Goal: Obtain resource: Download file/media

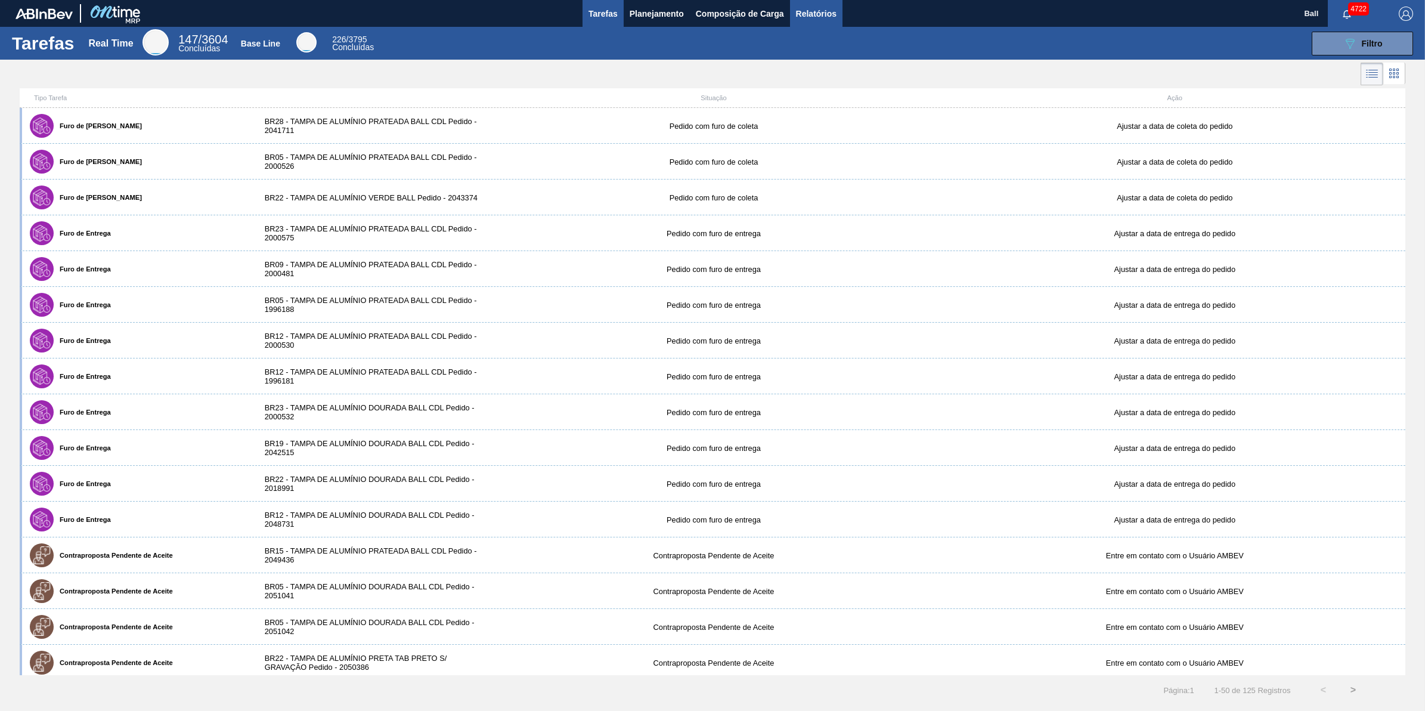
click at [822, 20] on span "Relatórios" at bounding box center [816, 14] width 41 height 14
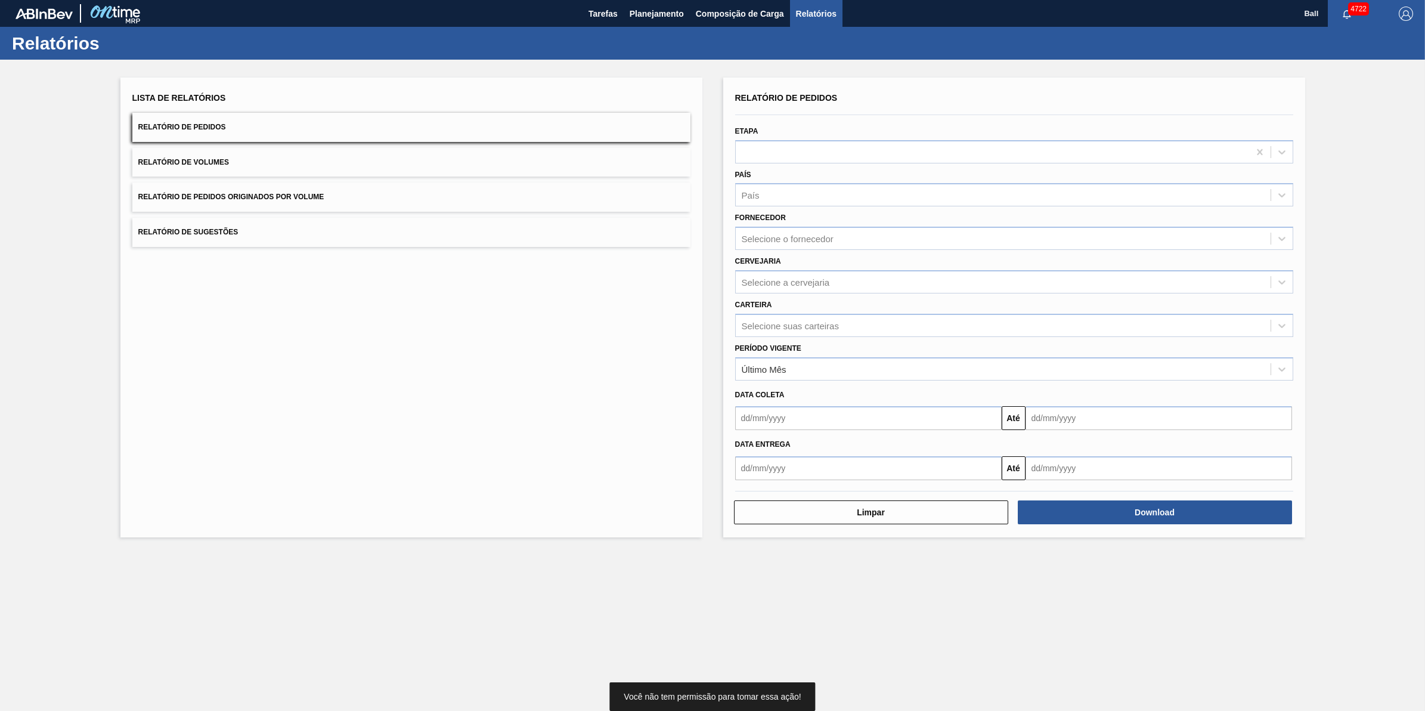
click at [25, 112] on div "Lista de Relatórios Relatório de Pedidos Relatório de Volumes Relatório de Pedi…" at bounding box center [712, 306] width 1425 height 492
click at [203, 126] on span "Relatório de Pedidos" at bounding box center [182, 127] width 88 height 8
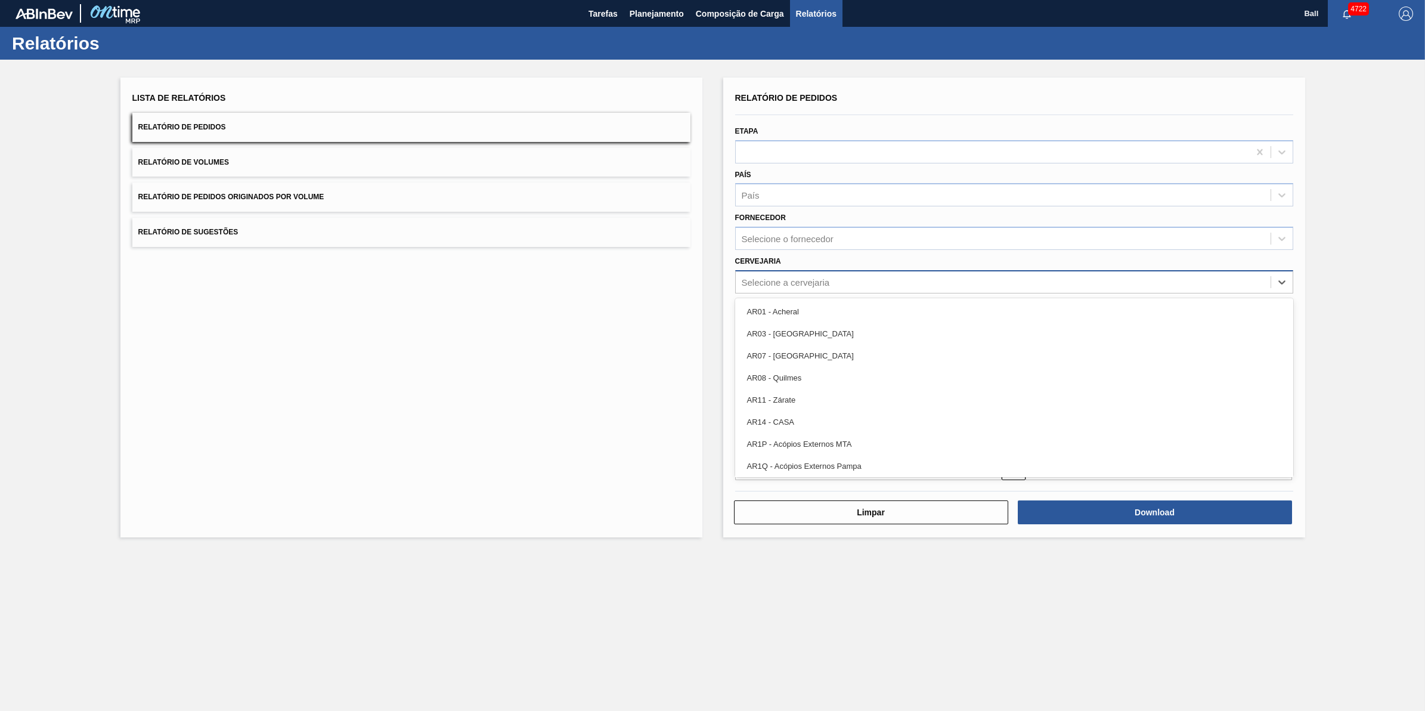
click at [838, 275] on div "Selecione a cervejaria" at bounding box center [1003, 281] width 535 height 17
click at [841, 267] on div "Cervejaria Selecione a cervejaria" at bounding box center [1014, 273] width 558 height 41
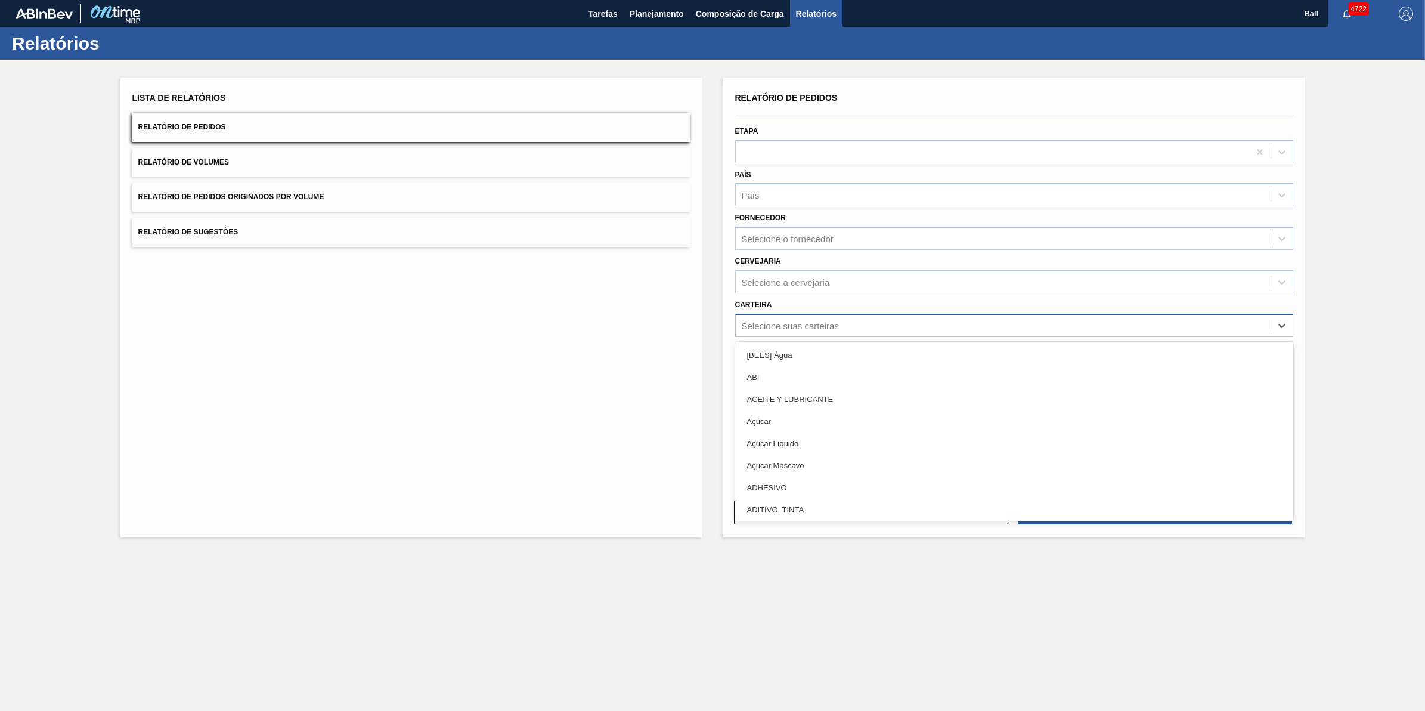
click at [822, 320] on div "Selecione suas carteiras" at bounding box center [790, 325] width 97 height 10
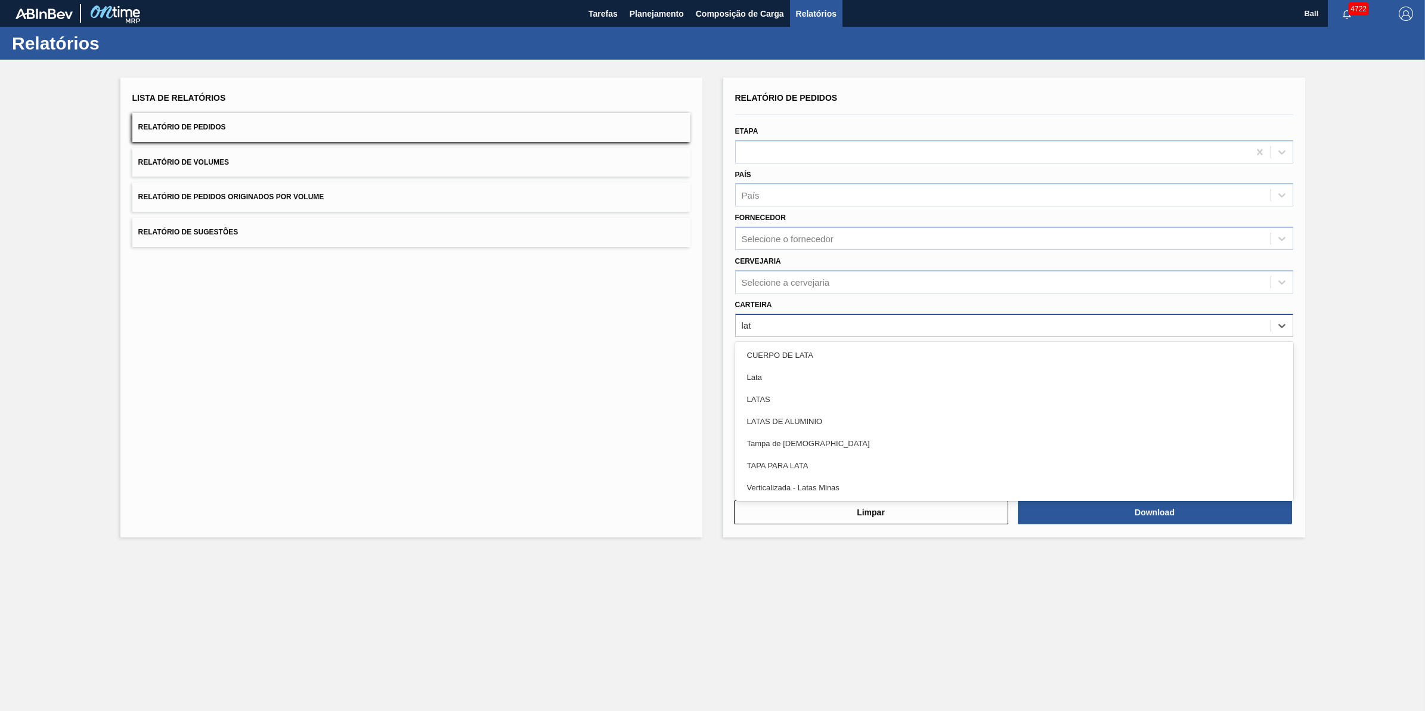
type input "lata"
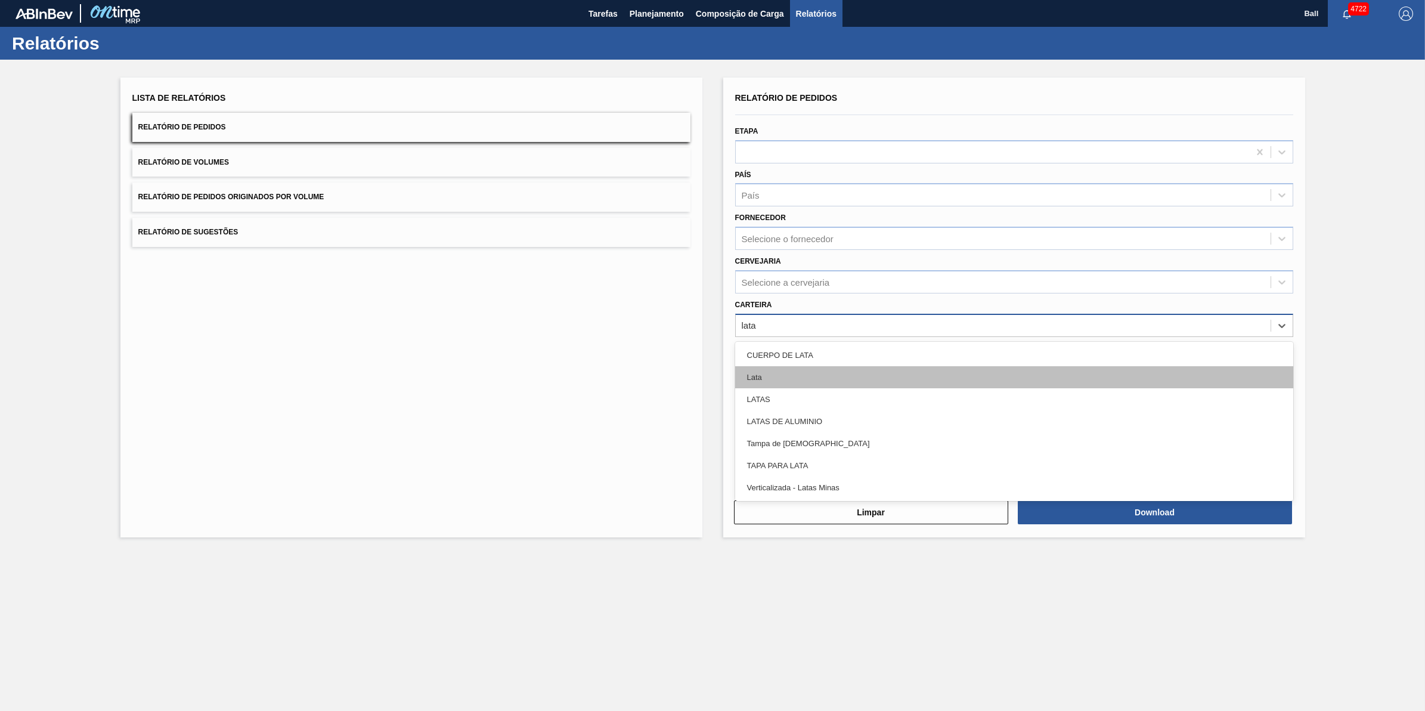
click at [754, 367] on div "Lata" at bounding box center [1014, 377] width 558 height 22
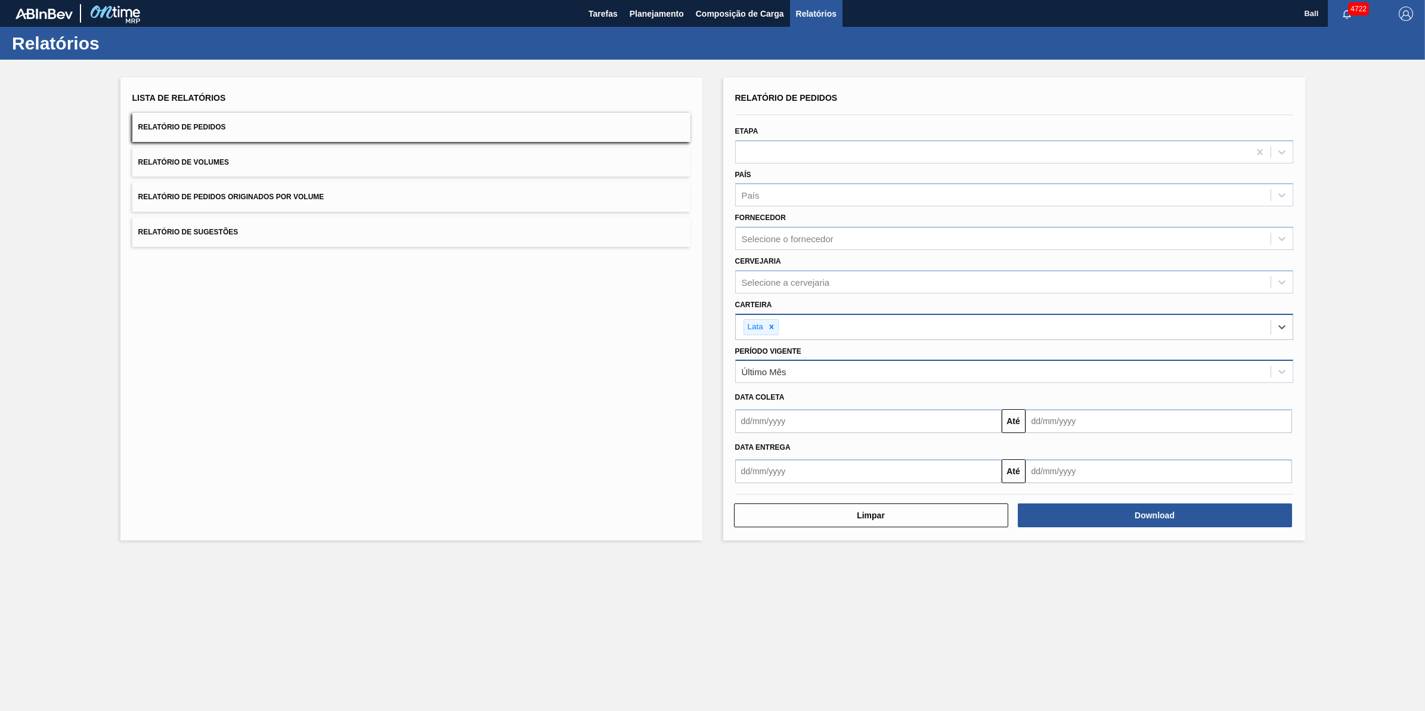
click at [785, 376] on div "Último Mês" at bounding box center [1003, 371] width 535 height 17
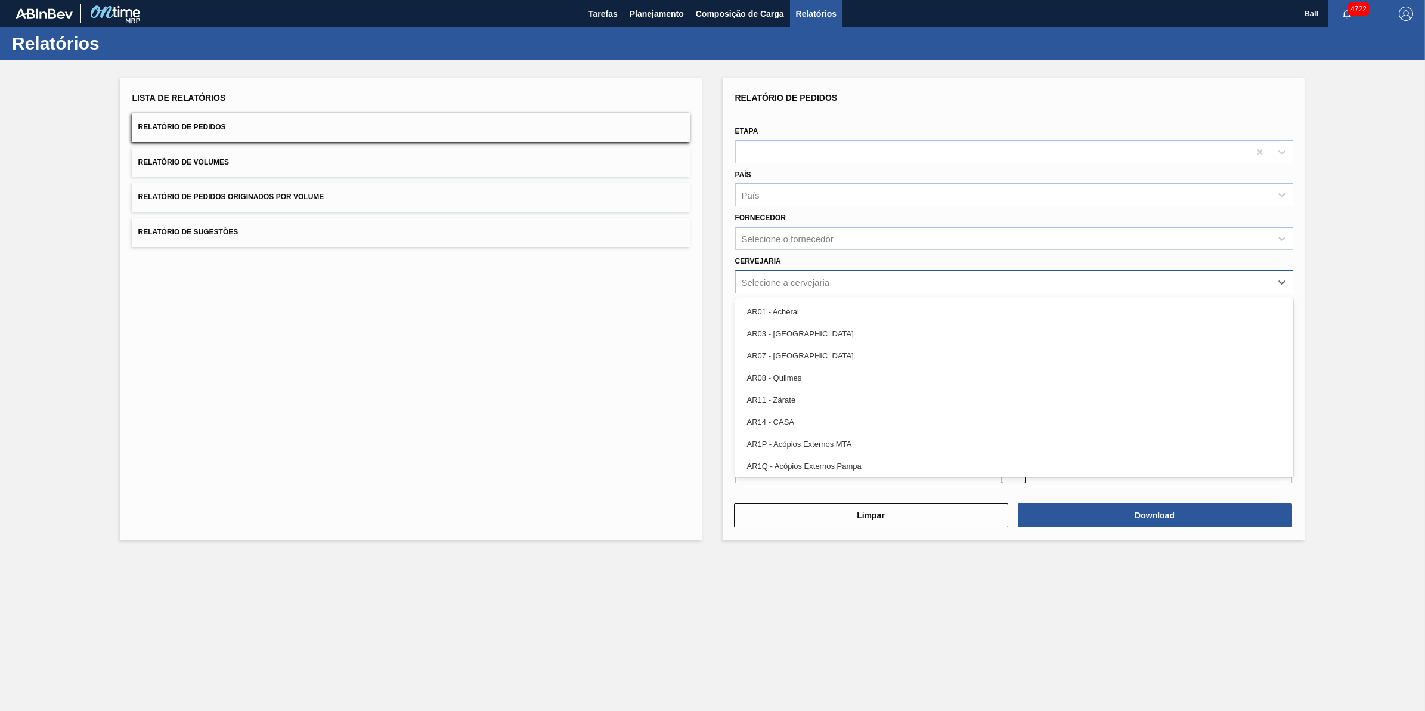
click at [800, 290] on div "Selecione a cervejaria" at bounding box center [1014, 281] width 558 height 23
paste input "BR09"
type input "BR09"
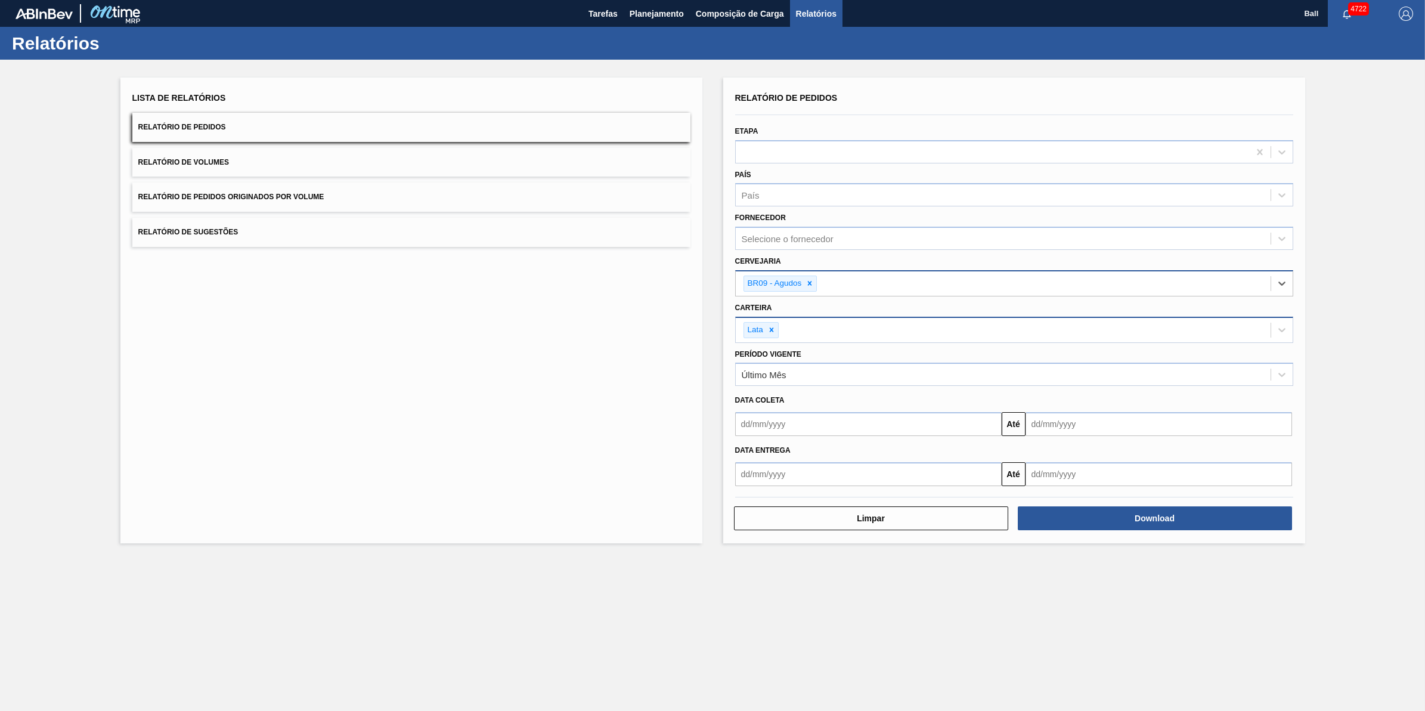
paste input "BR03"
type input "BR03"
paste input "BR04"
type input "BR04"
paste input "BR10"
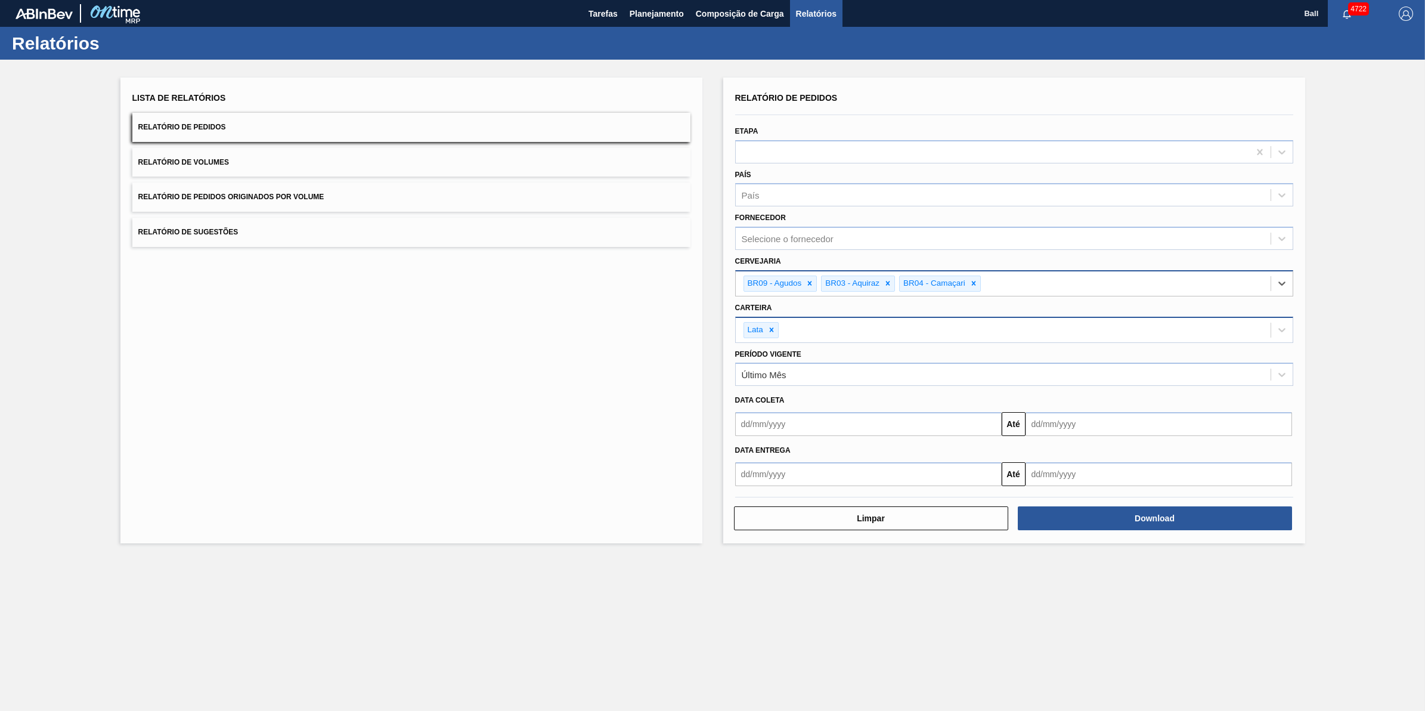
type input "BR10"
paste input "BR16"
type input "BR16"
paste input "BR23"
type input "BR23"
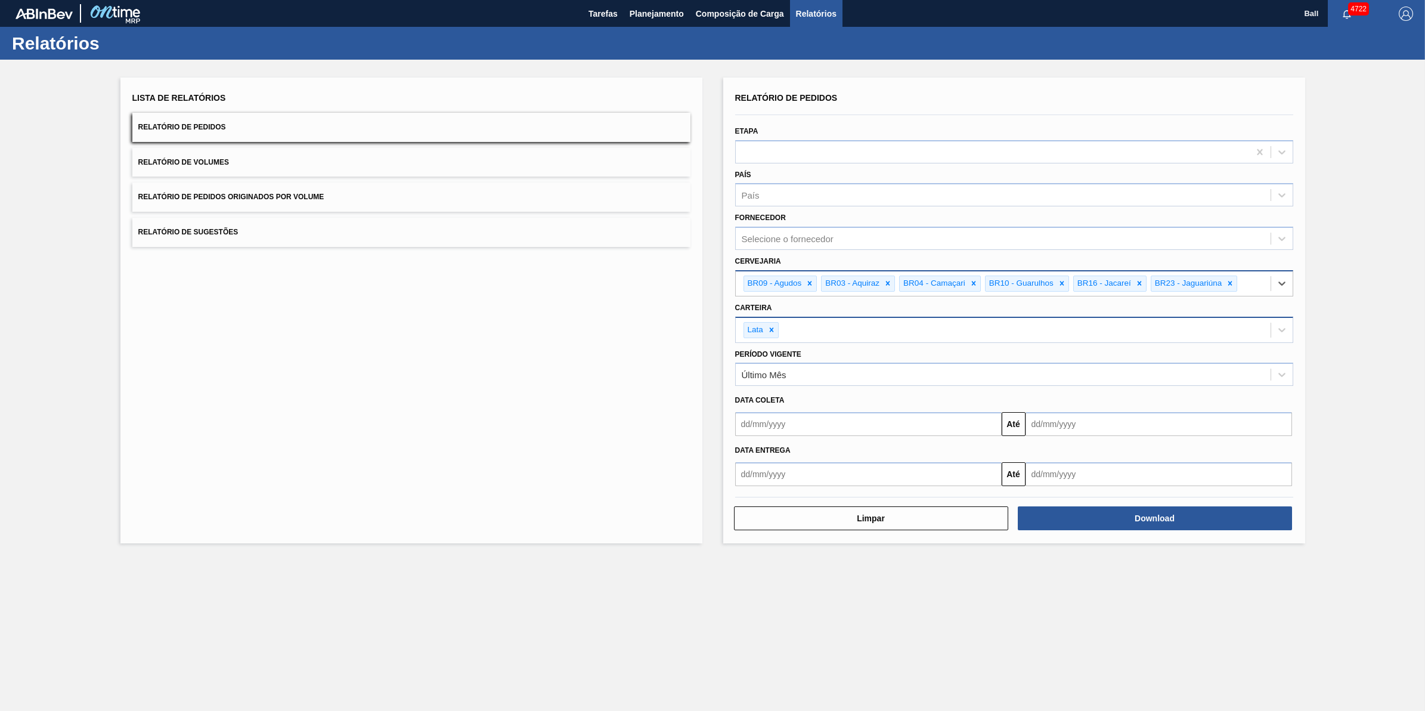
paste input "BR15"
type input "BR15"
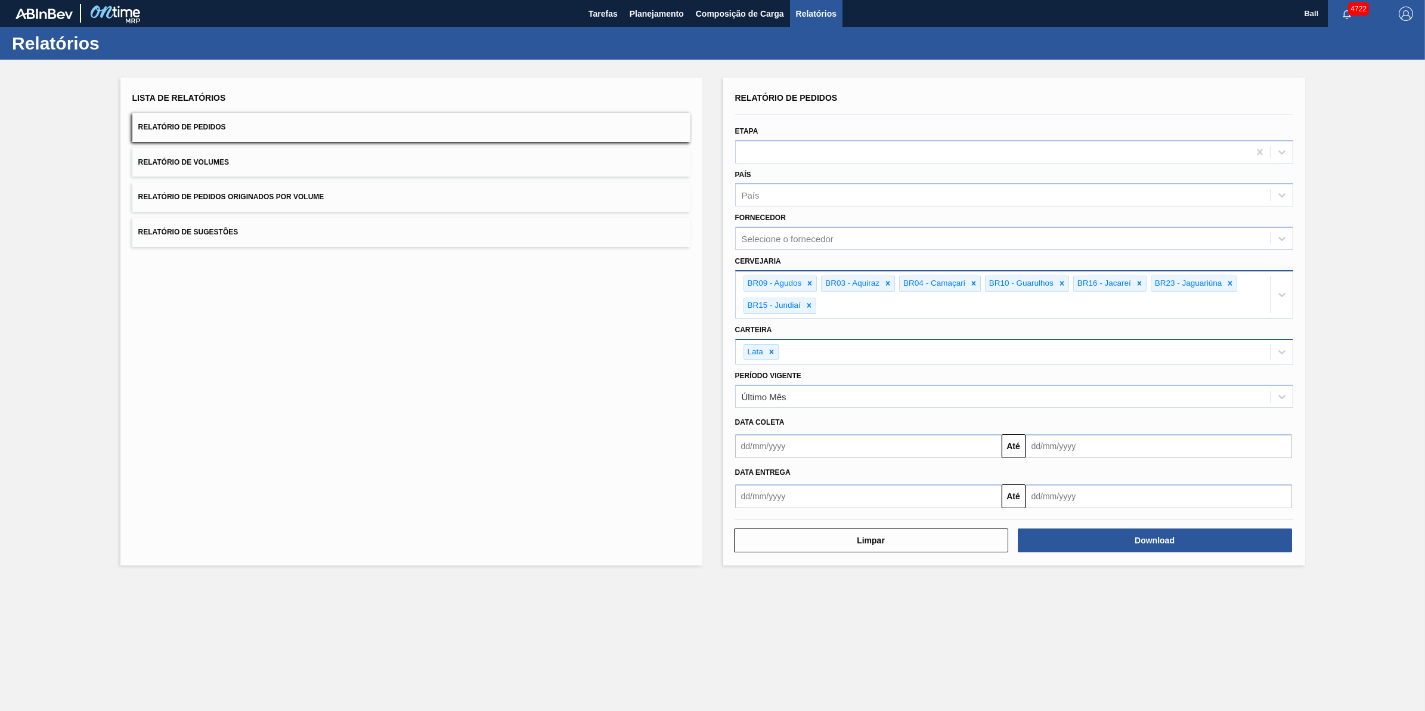
paste input "BR21"
type input "BR21"
paste input "BR07"
type input "BR07"
paste input "BR11"
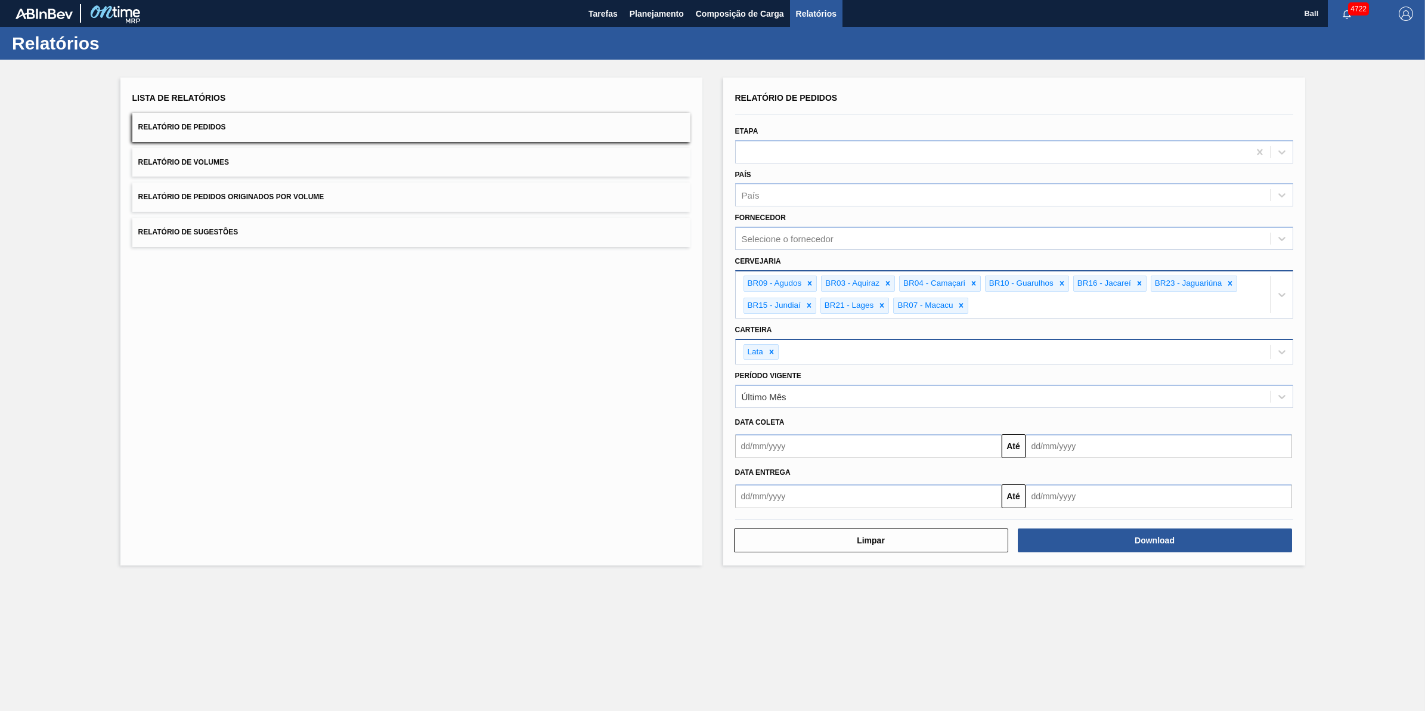
type input "BR11"
paste input "BR19"
type input "BR19"
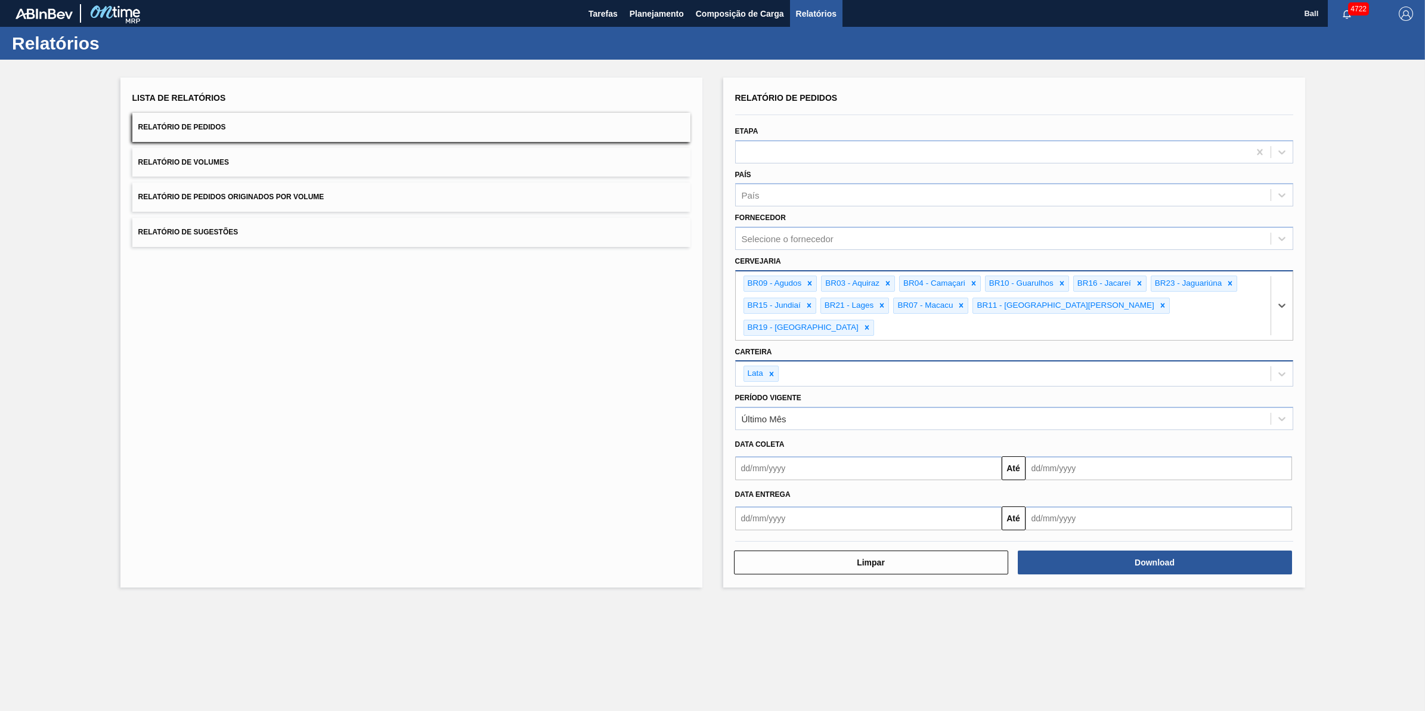
paste input "BR18"
type input "BR18"
paste input "BR13"
type input "BR13"
paste input "BR24"
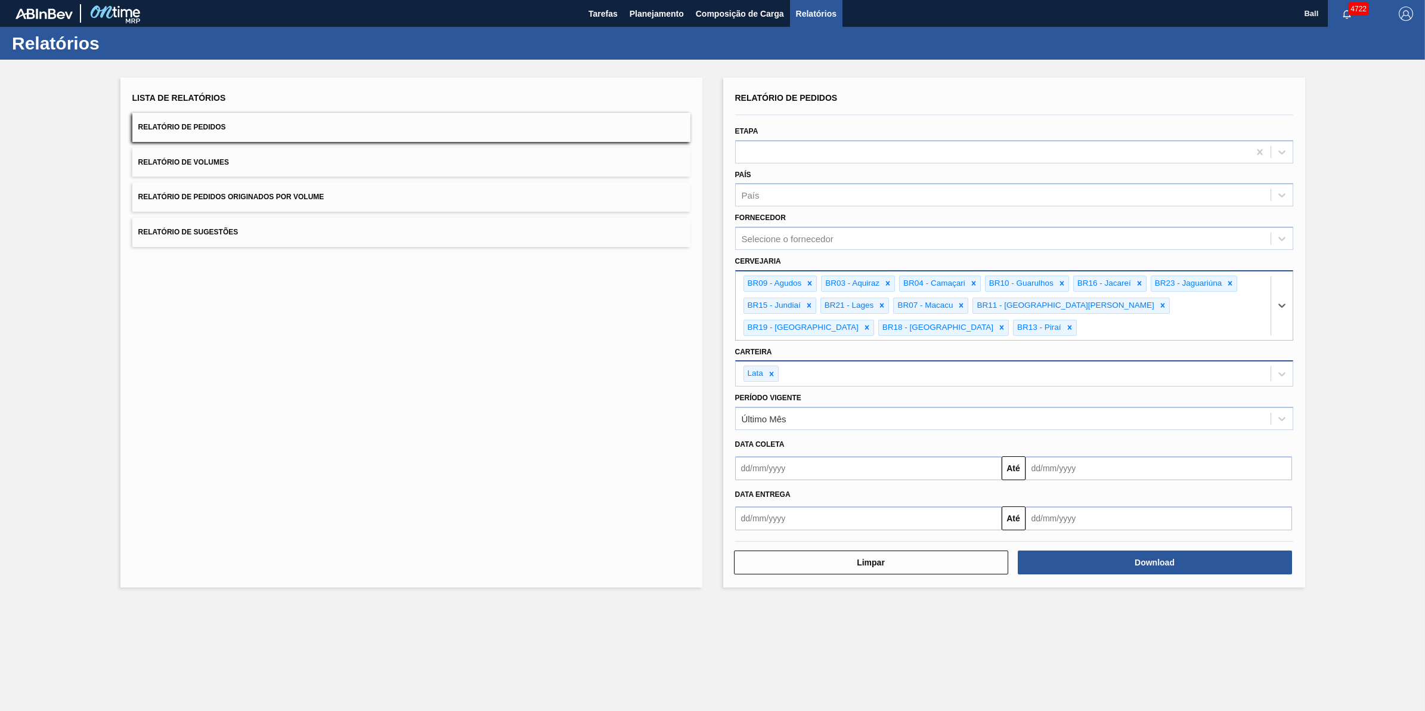
type input "BR24"
paste input "BR02"
type input "BR02"
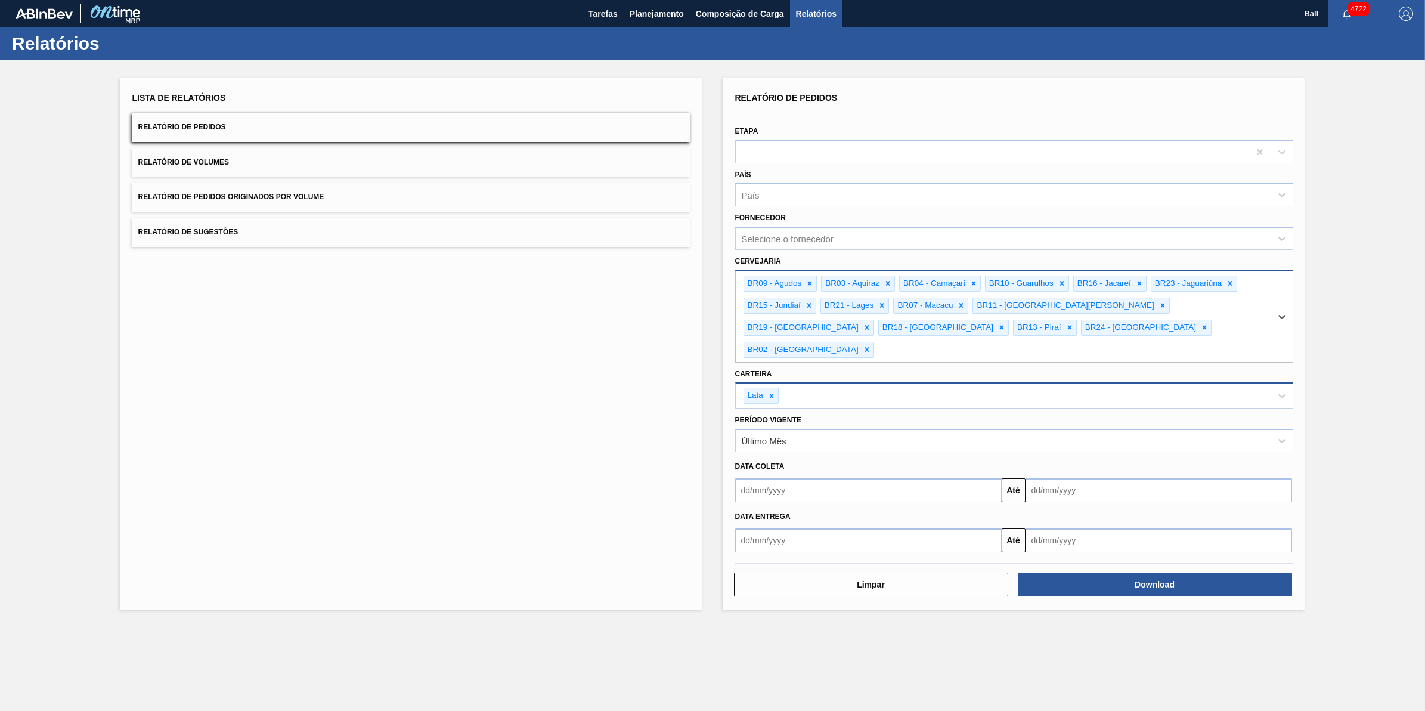
paste input "BR08"
type input "BR08"
paste input "BR22"
type input "BR22"
click at [1160, 572] on button "Download" at bounding box center [1155, 584] width 274 height 24
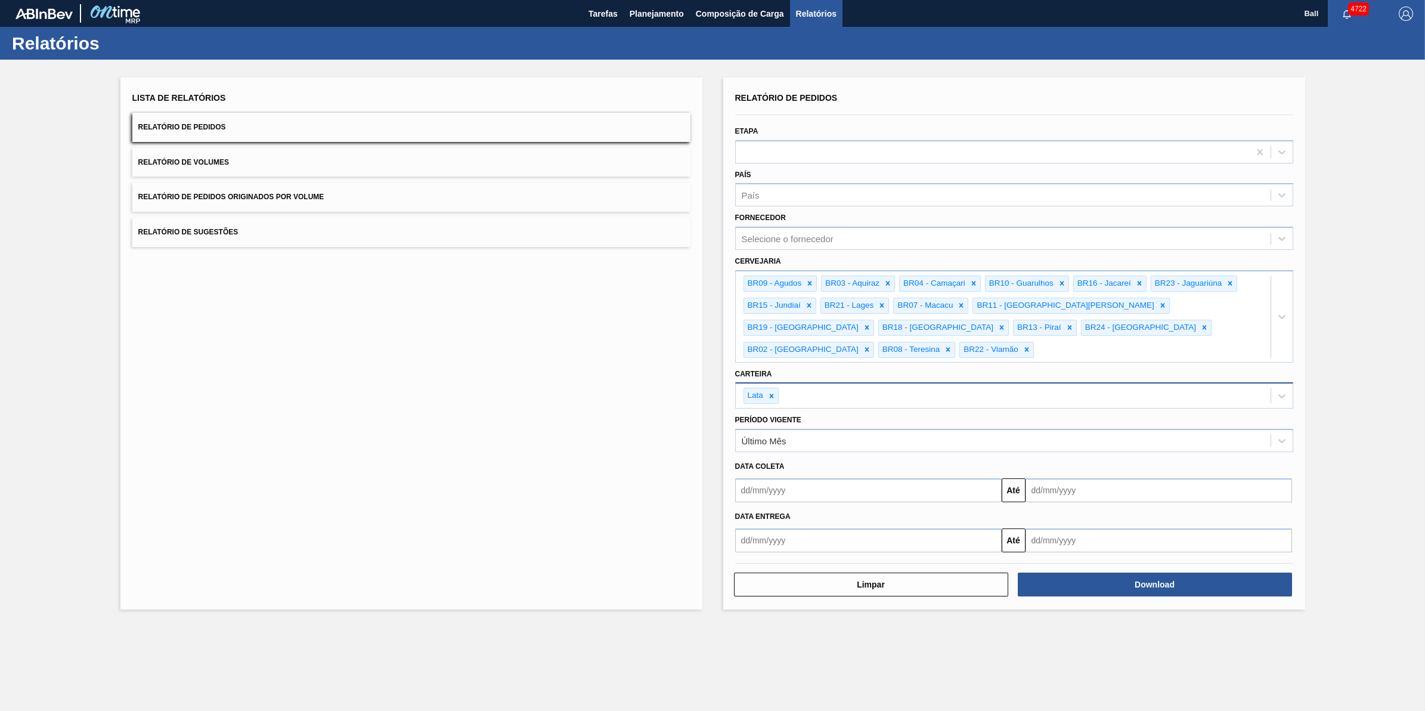
click at [454, 453] on div "Lista de Relatórios Relatório de Pedidos Relatório de Volumes Relatório de Pedi…" at bounding box center [411, 344] width 582 height 532
click at [277, 162] on button "Relatório de Volumes" at bounding box center [411, 162] width 558 height 29
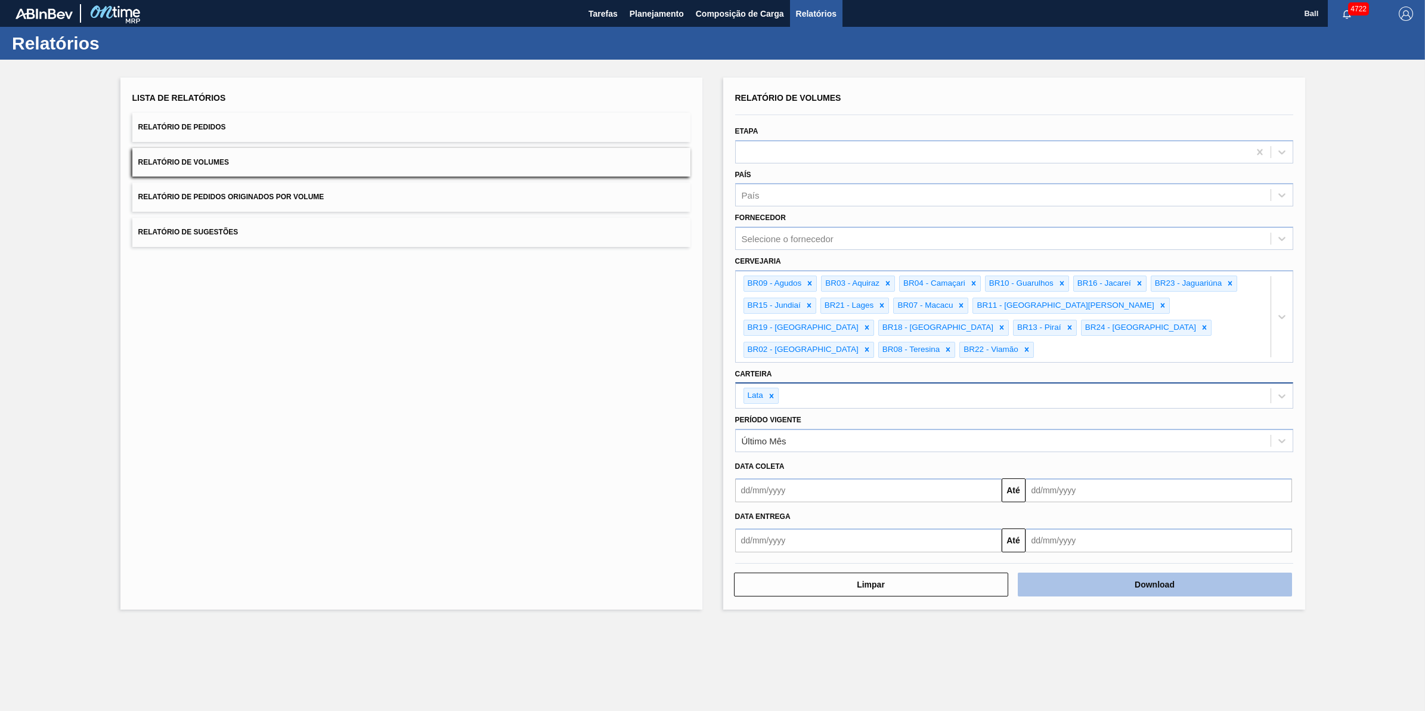
click at [1211, 572] on button "Download" at bounding box center [1155, 584] width 274 height 24
